Goal: Book appointment/travel/reservation

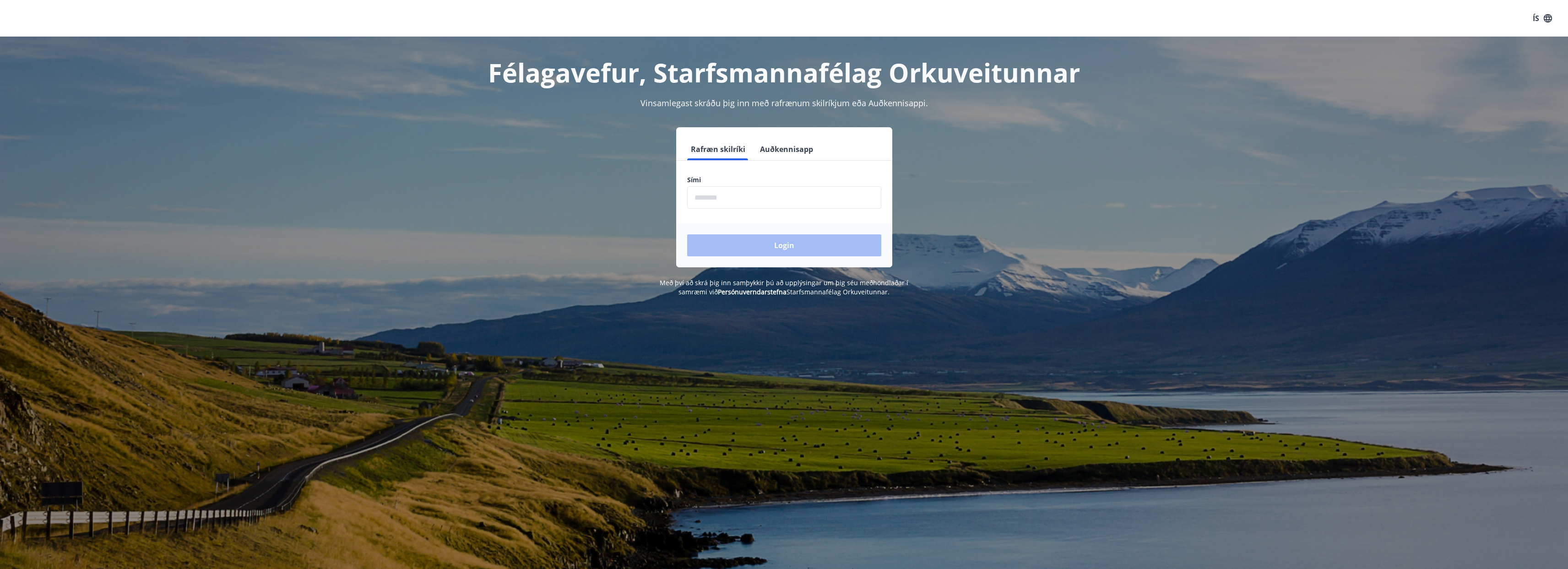
click at [739, 199] on input "phone" at bounding box center [784, 197] width 194 height 23
type input "********"
click at [687, 234] on button "Login" at bounding box center [784, 245] width 194 height 22
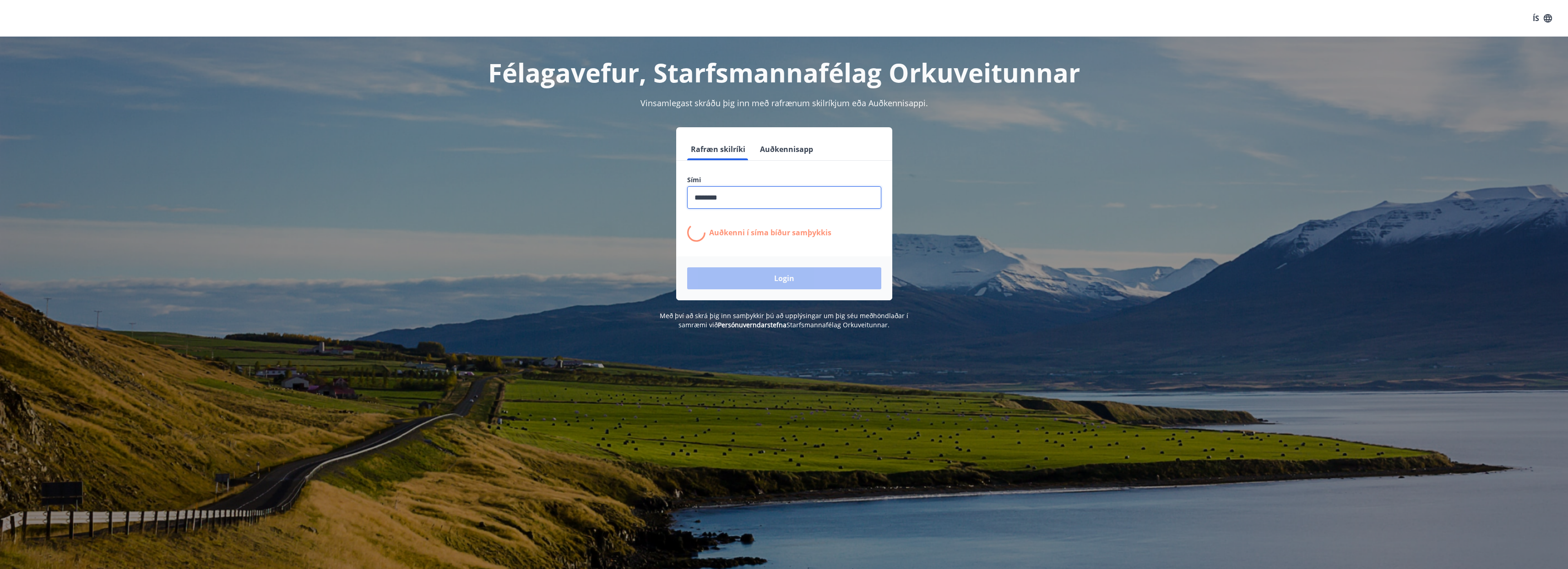
scroll to position [2, 0]
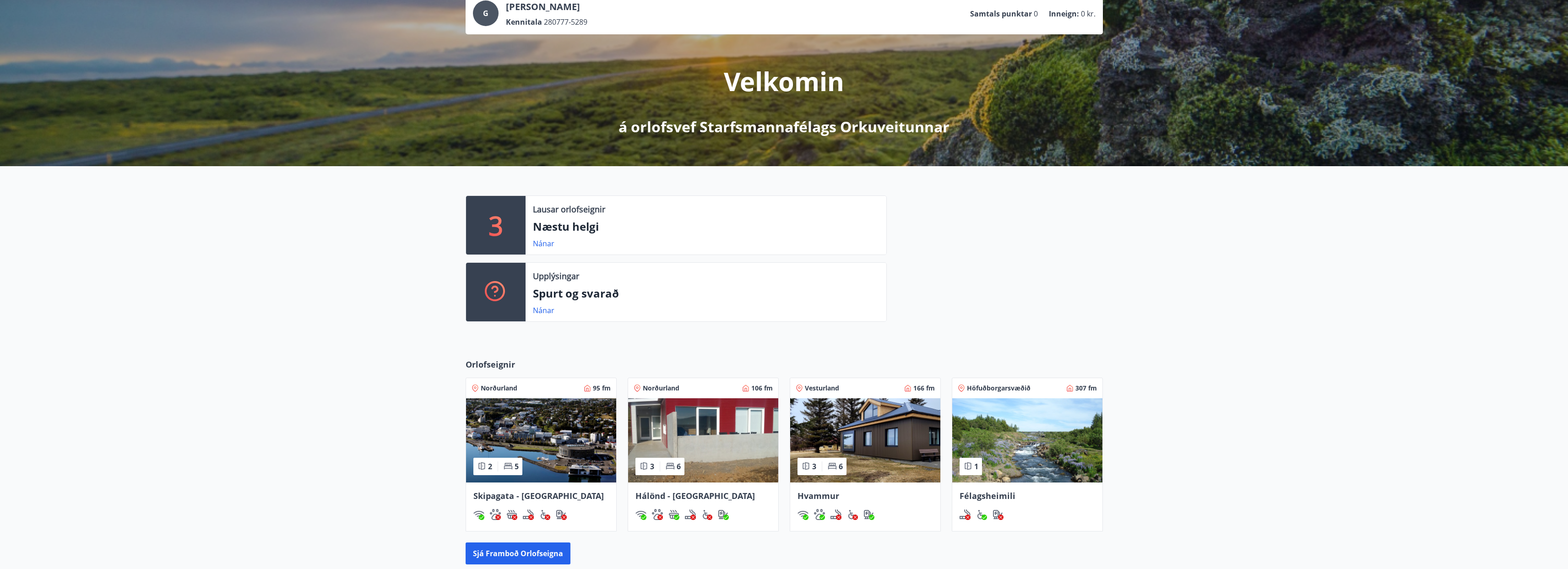
scroll to position [186, 0]
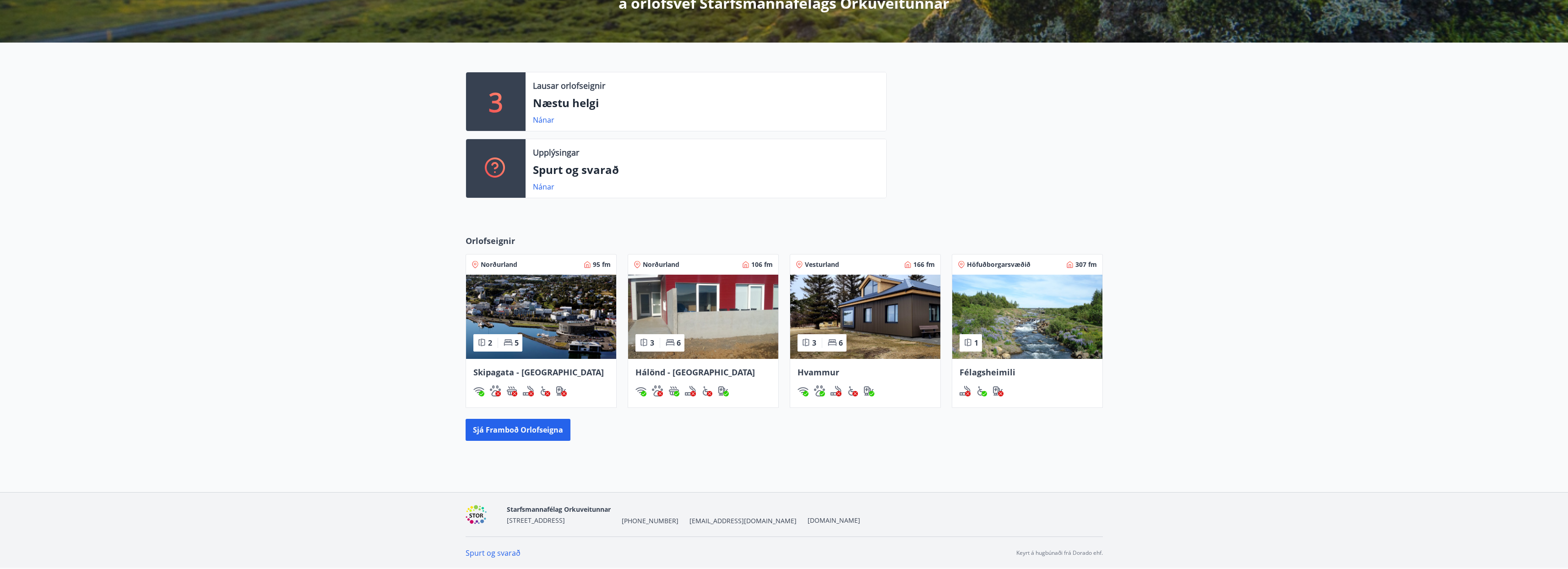
click at [494, 372] on span "Skipagata - [GEOGRAPHIC_DATA]" at bounding box center [539, 372] width 130 height 11
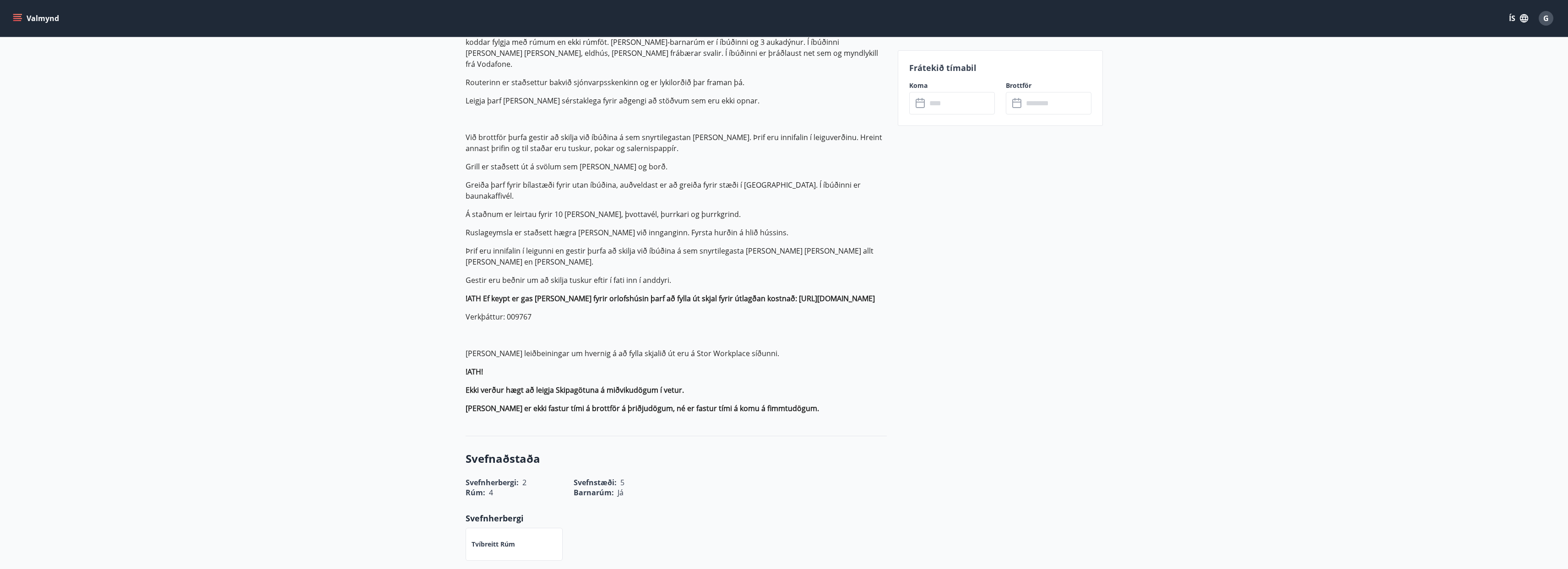
scroll to position [112, 0]
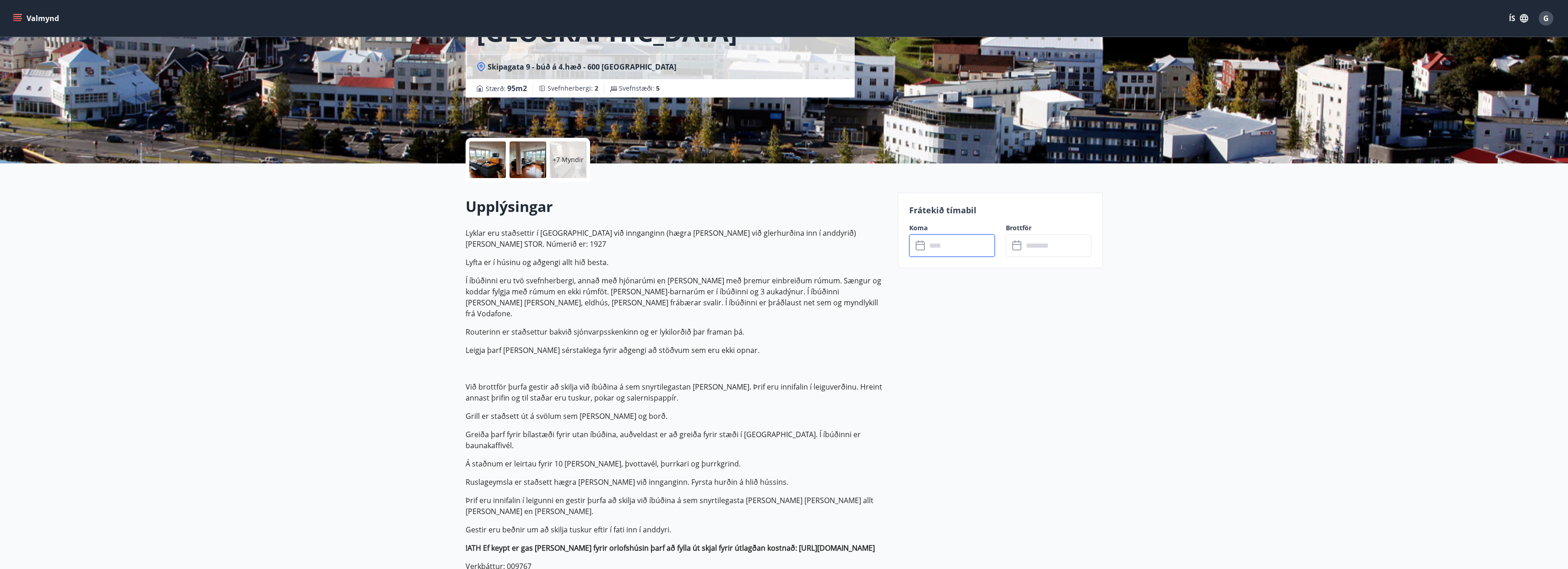
click at [949, 244] on input "text" at bounding box center [960, 246] width 68 height 23
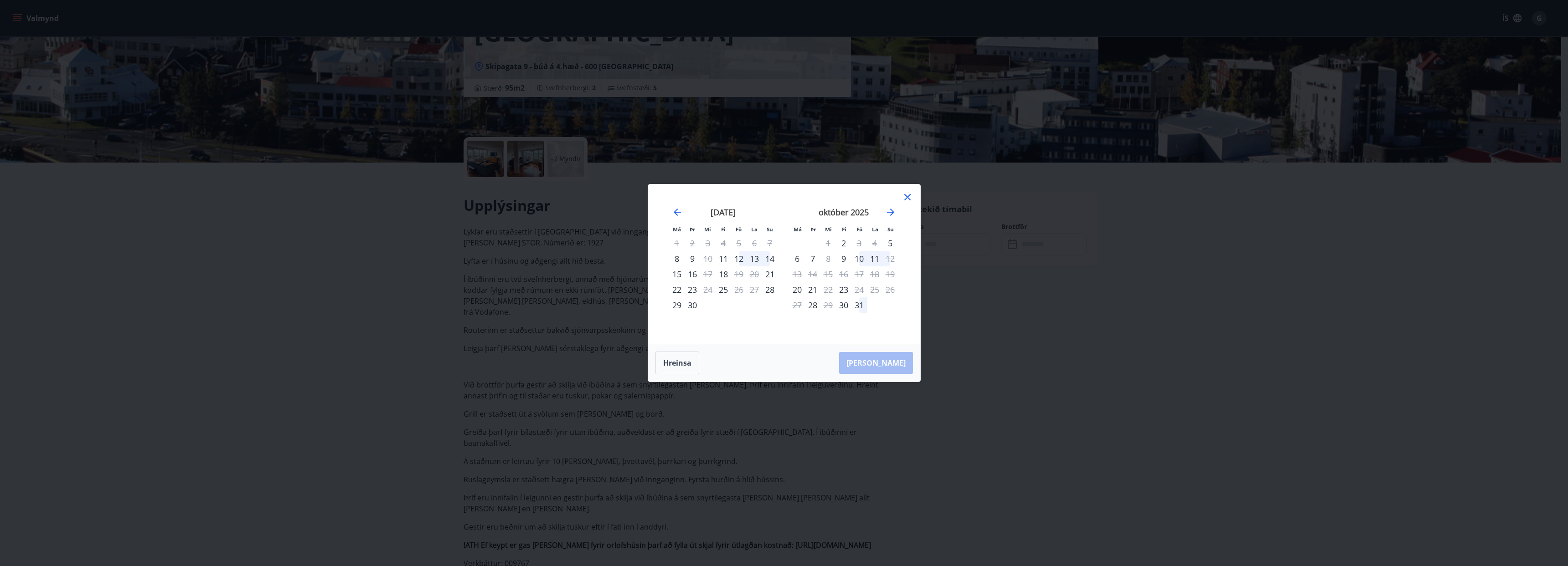
click at [906, 194] on icon at bounding box center [907, 198] width 11 height 11
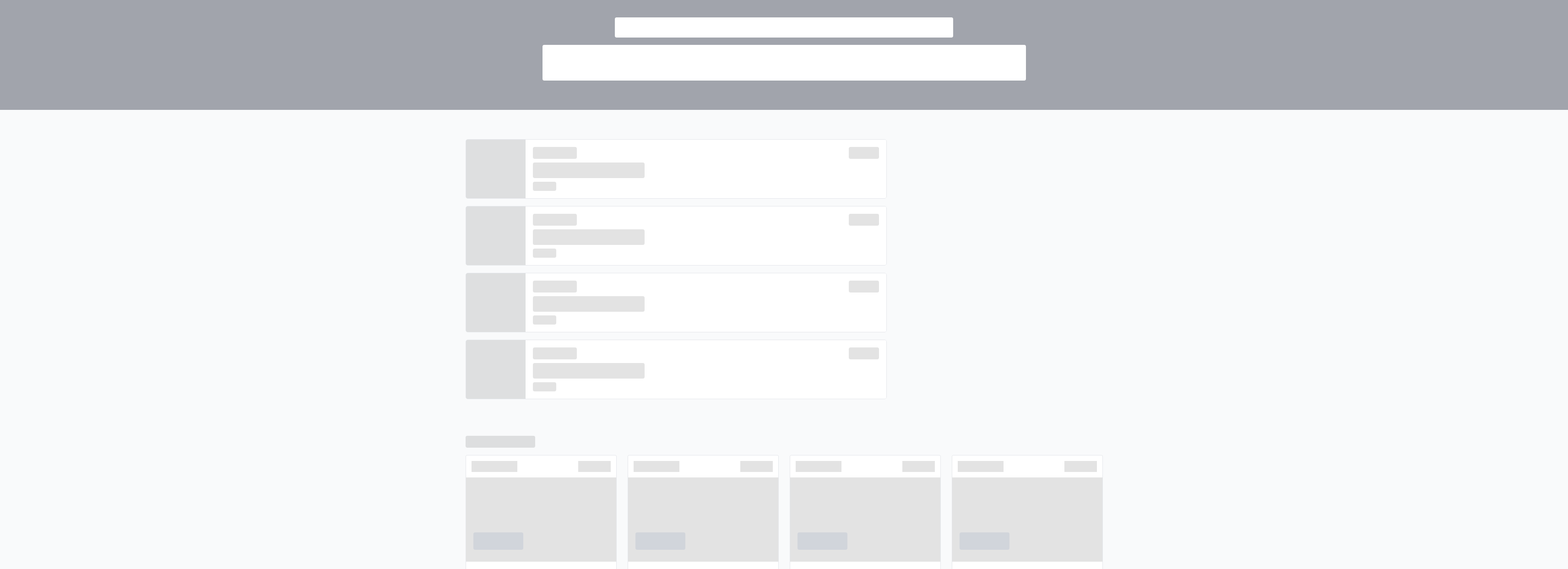
scroll to position [186, 0]
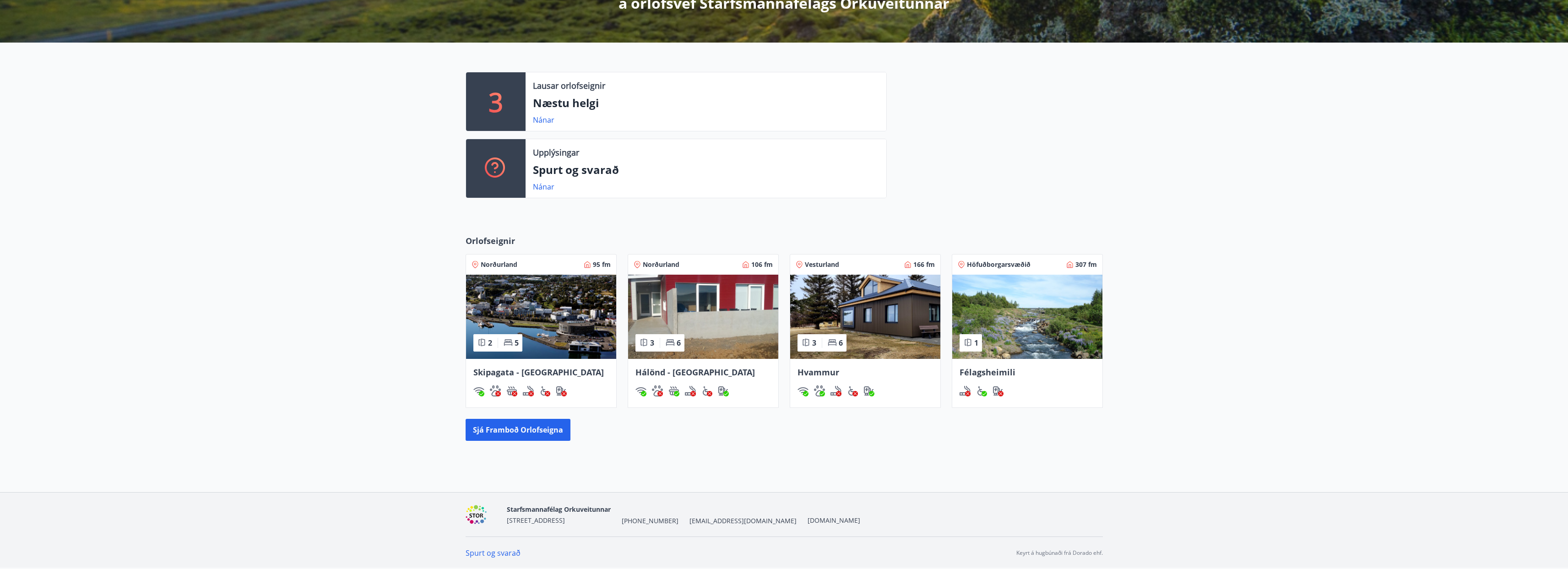
click at [682, 369] on span "Hálönd - [GEOGRAPHIC_DATA]" at bounding box center [695, 372] width 120 height 11
